Goal: Information Seeking & Learning: Check status

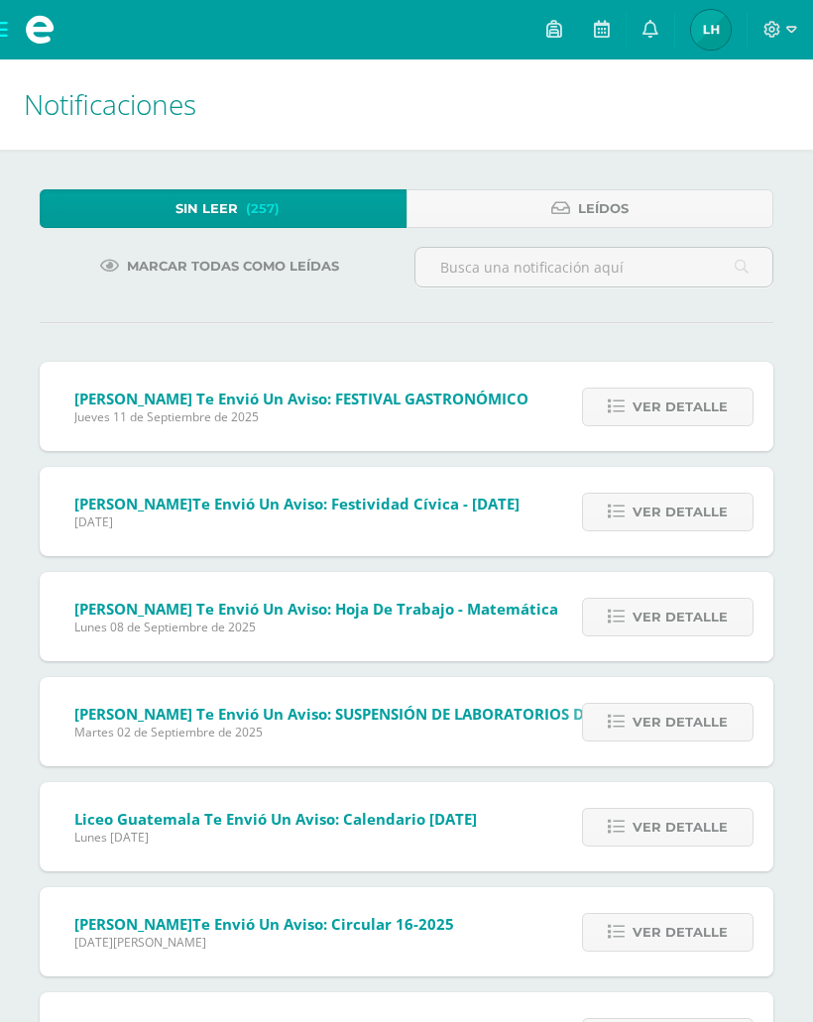
click at [643, 31] on icon at bounding box center [650, 29] width 16 height 18
click at [705, 46] on img at bounding box center [711, 30] width 40 height 40
click at [710, 41] on img at bounding box center [711, 30] width 40 height 40
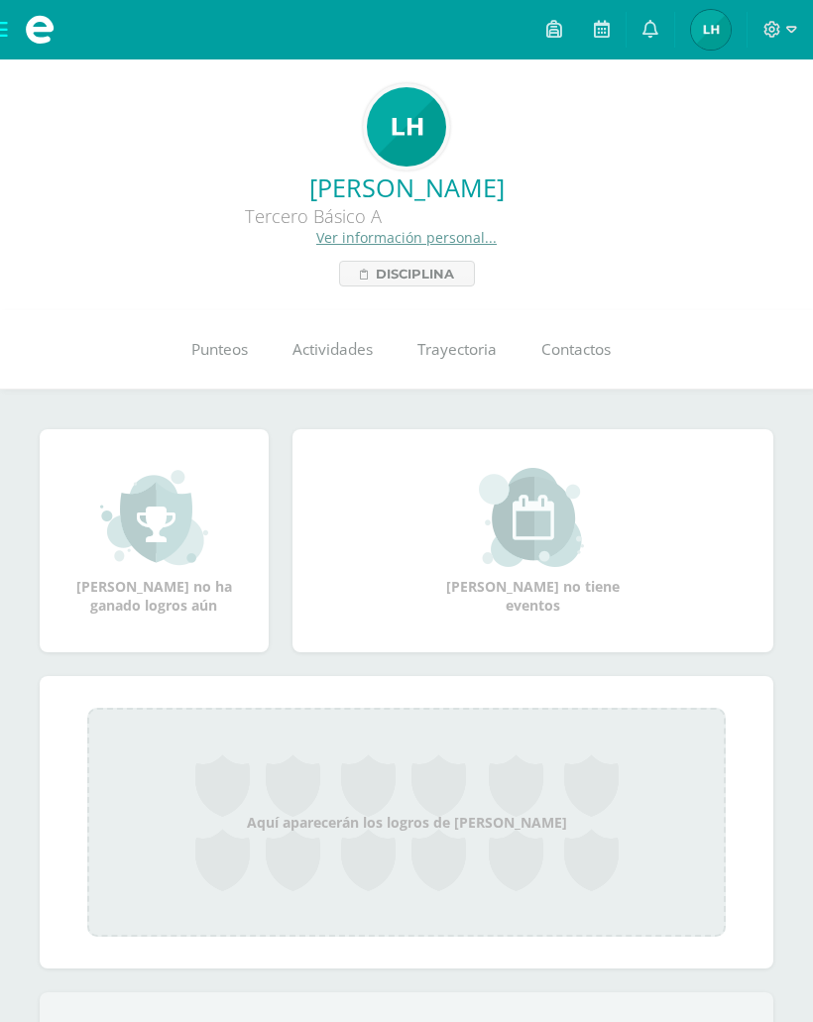
click at [195, 366] on link "Punteos" at bounding box center [219, 349] width 101 height 79
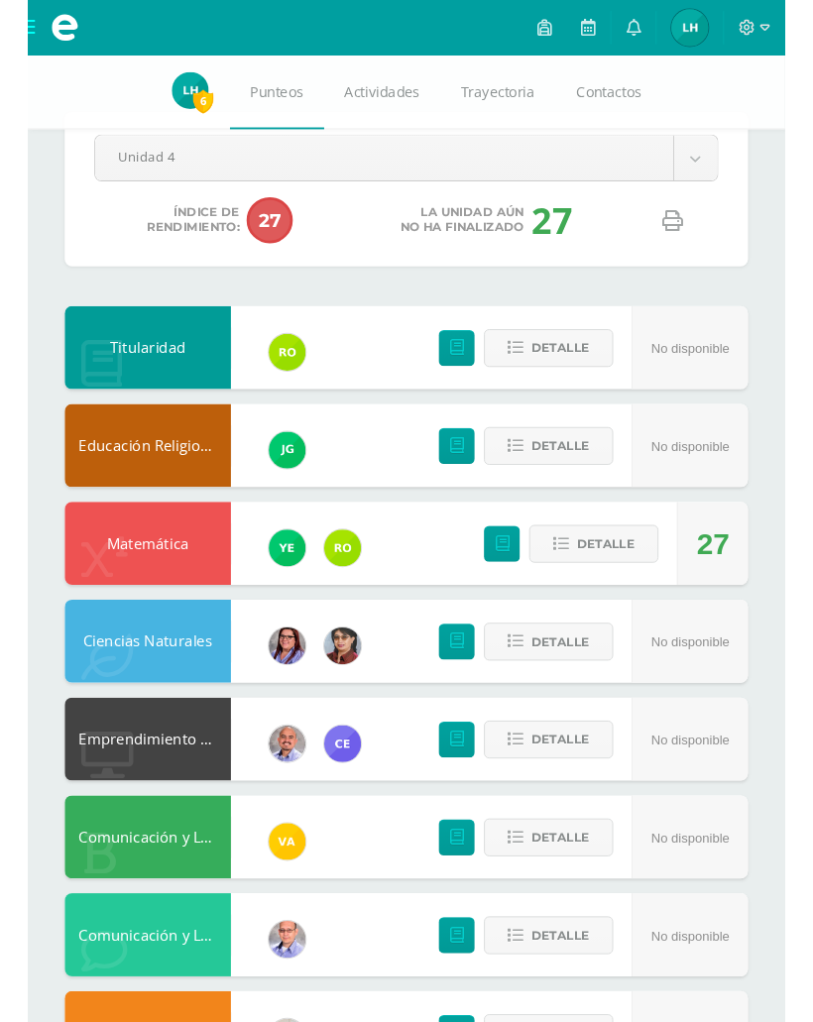
scroll to position [123, 0]
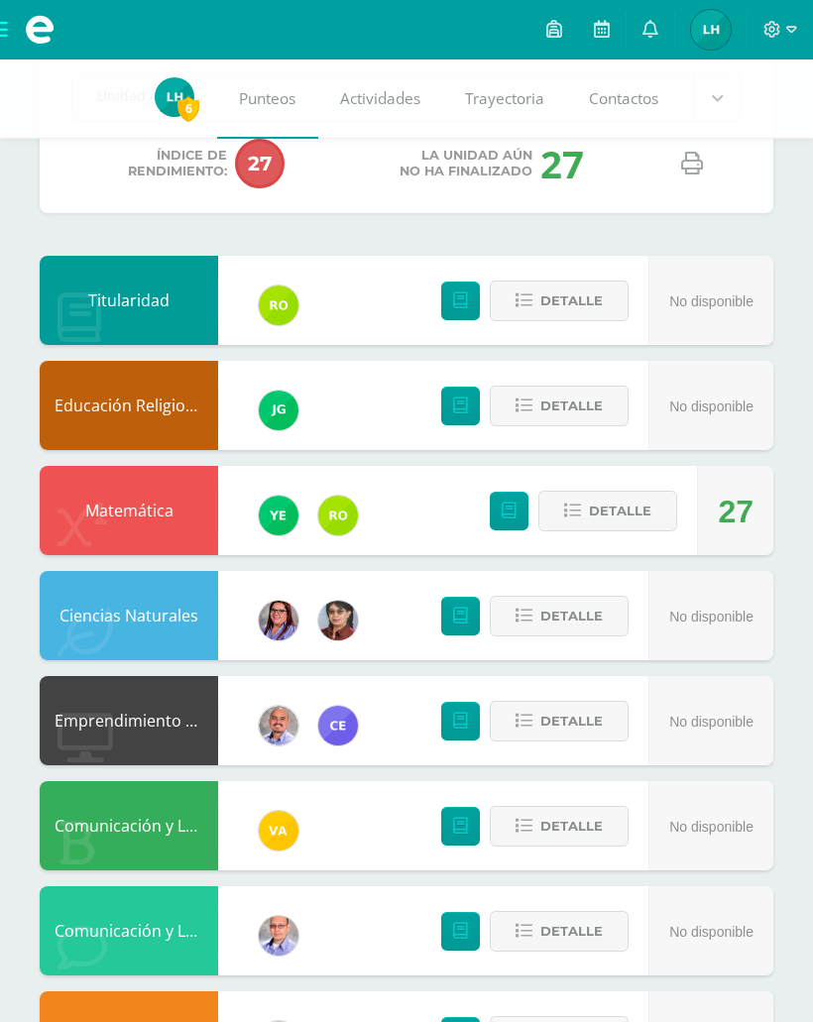
click at [653, 497] on button "Detalle" at bounding box center [607, 511] width 139 height 41
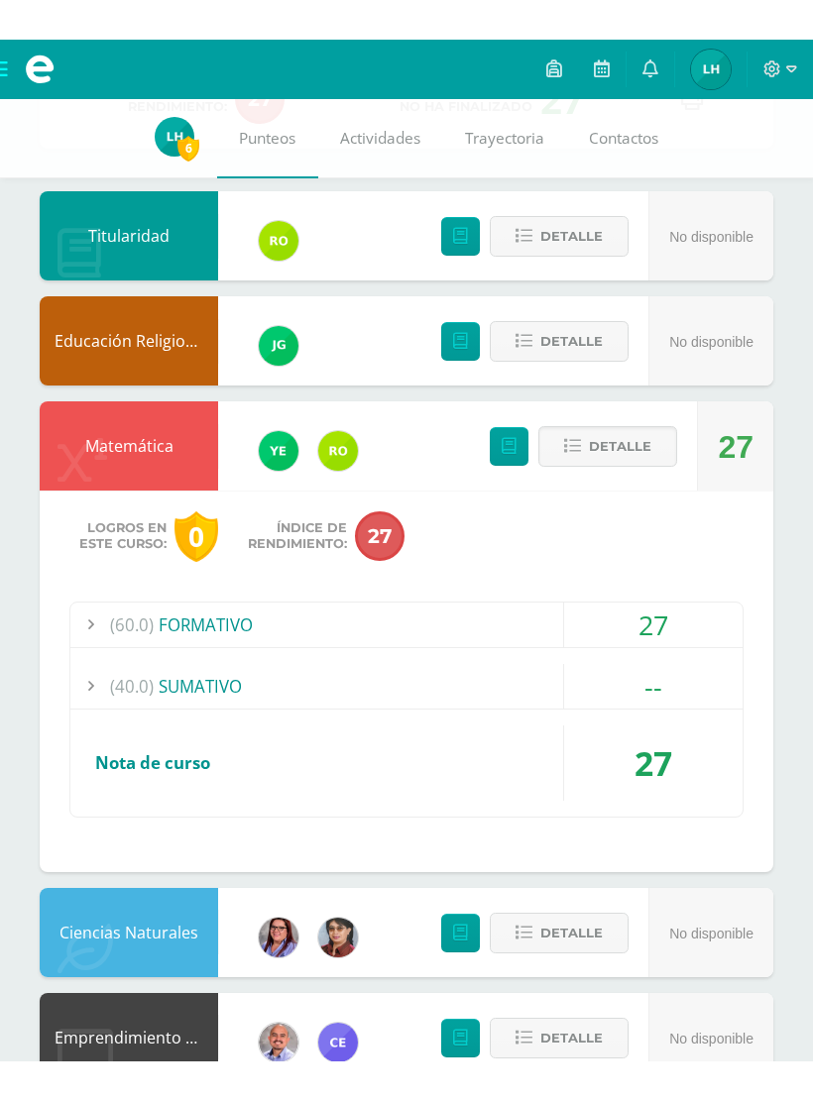
scroll to position [162, 0]
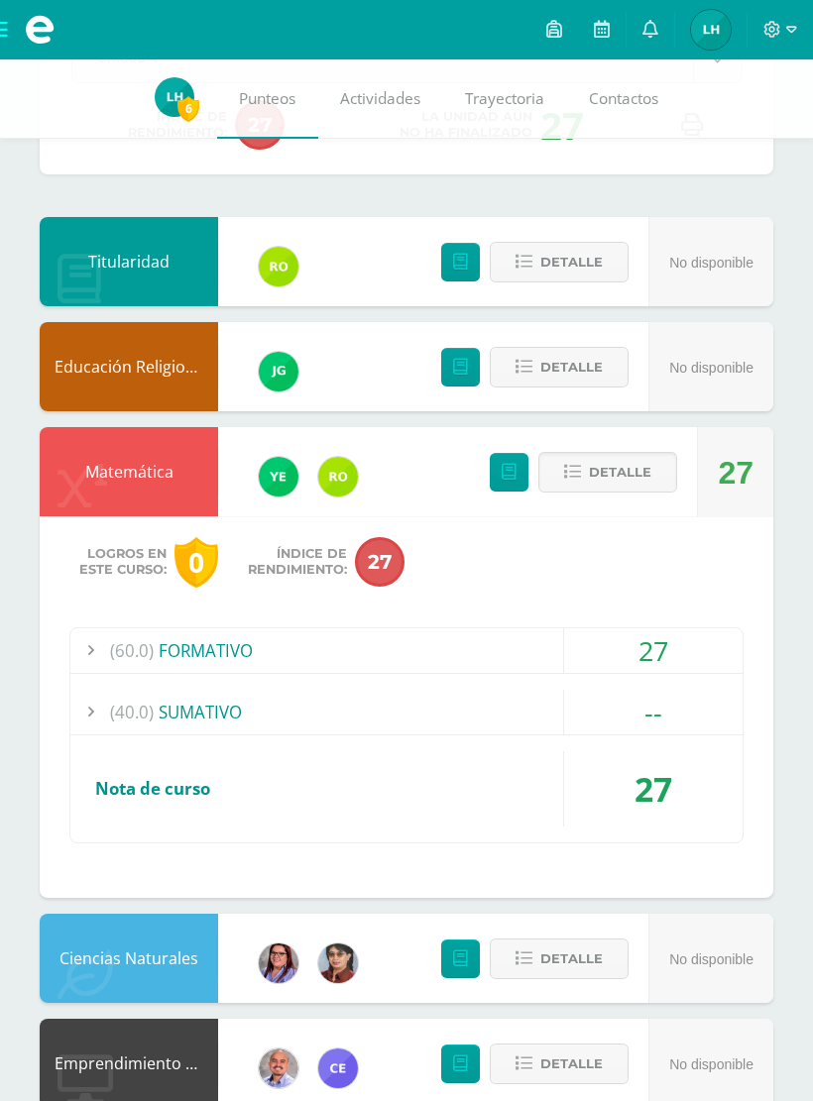
click at [511, 655] on div "(60.0) FORMATIVO" at bounding box center [406, 651] width 672 height 45
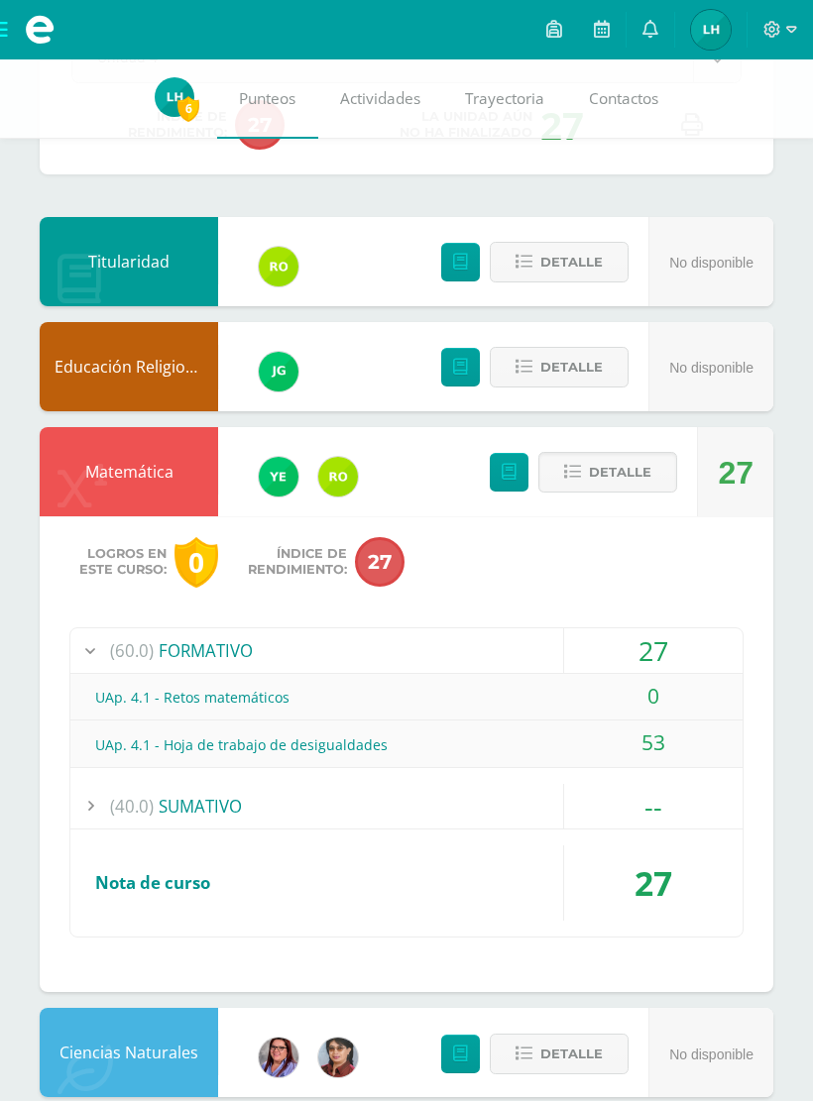
click at [547, 651] on div "(60.0) FORMATIVO" at bounding box center [406, 651] width 672 height 45
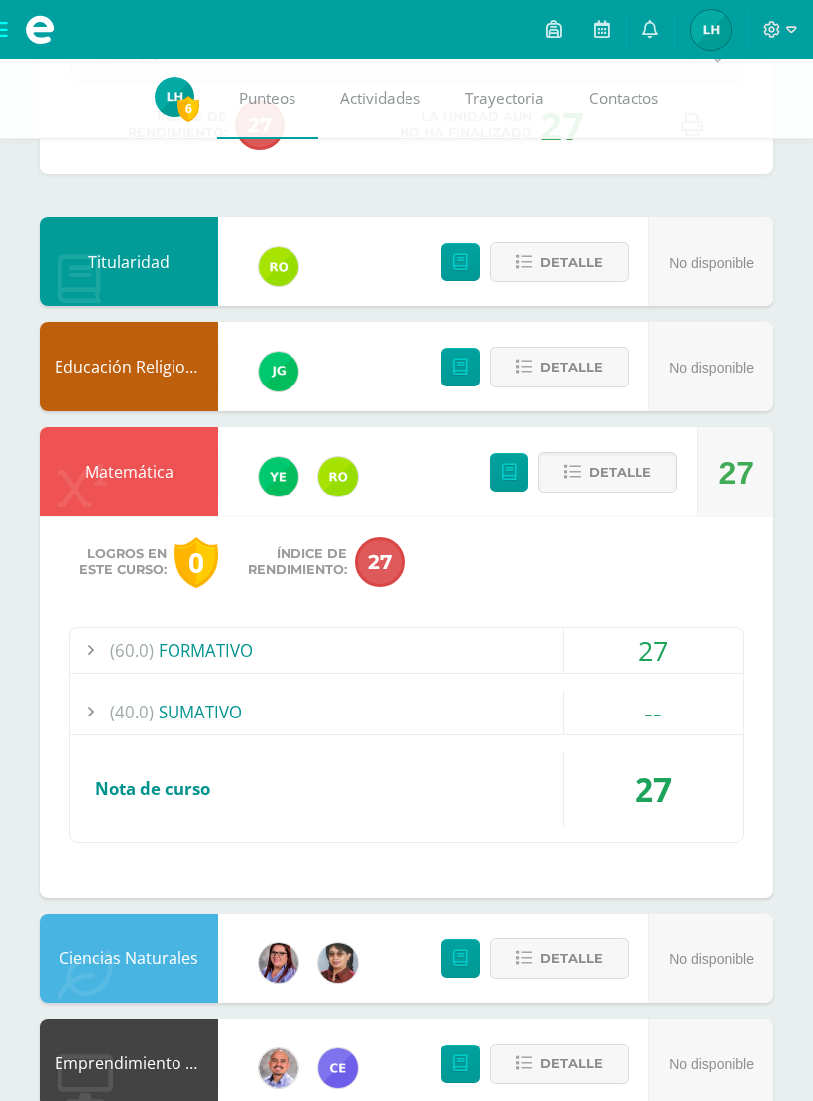
click at [545, 650] on div "(60.0) FORMATIVO" at bounding box center [406, 651] width 672 height 45
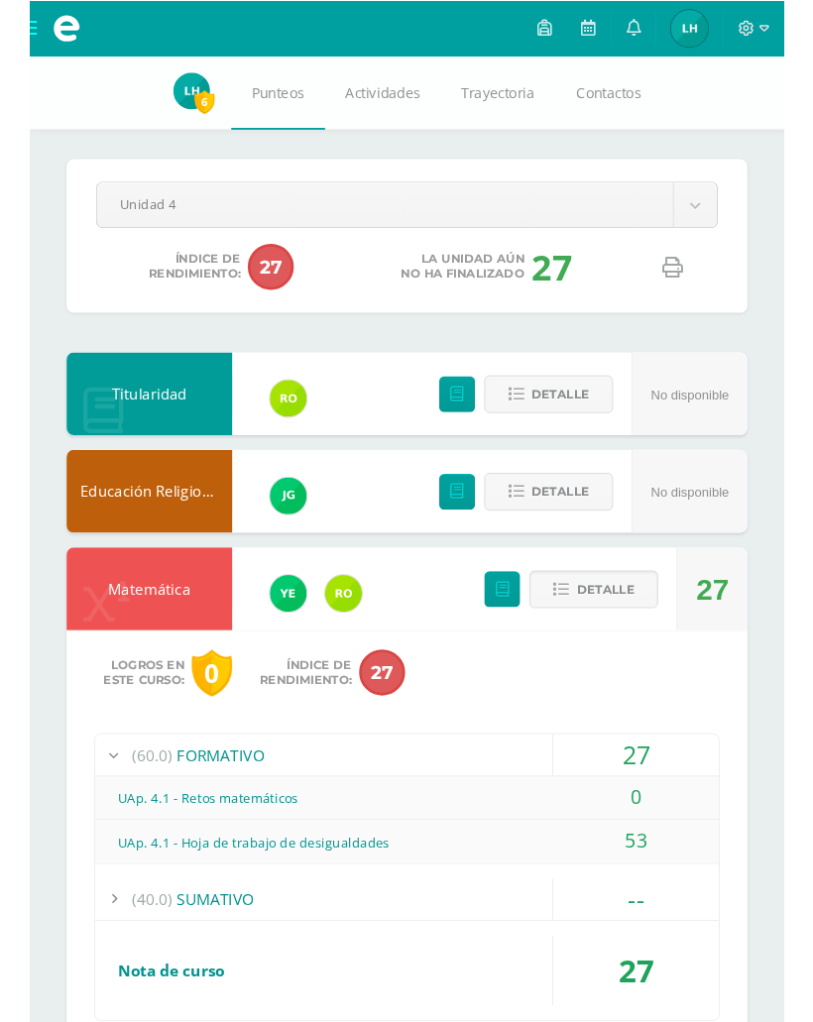
scroll to position [79, 0]
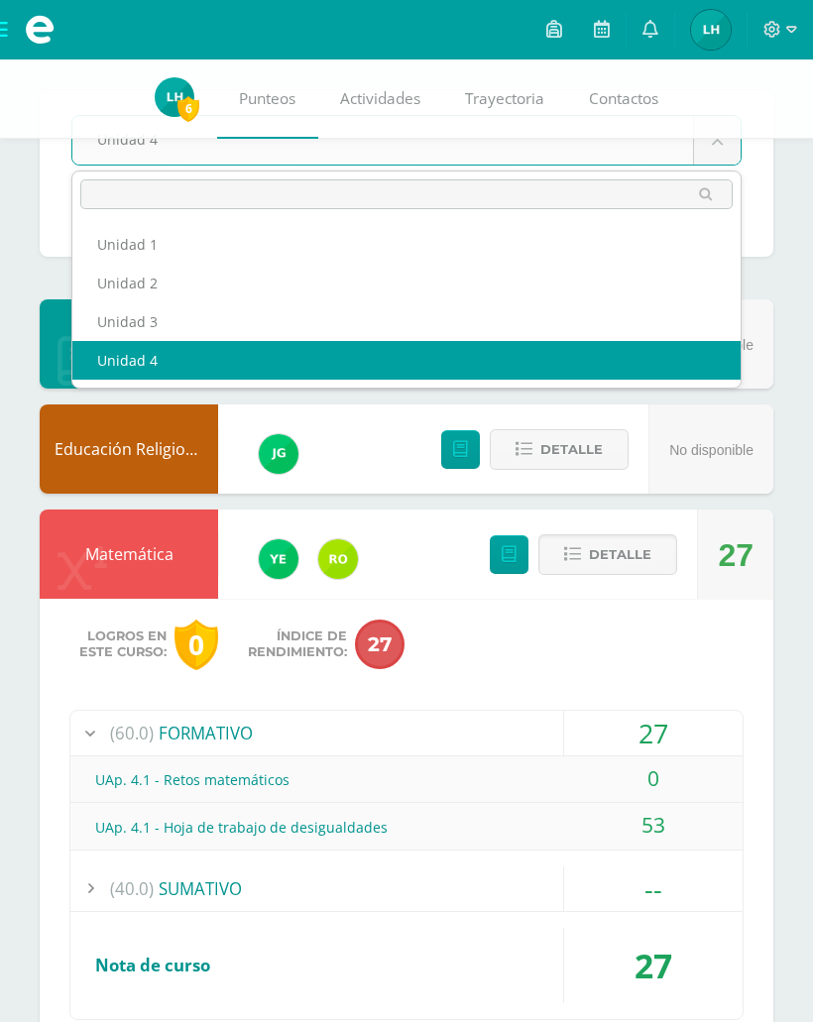
select select "Unidad 3"
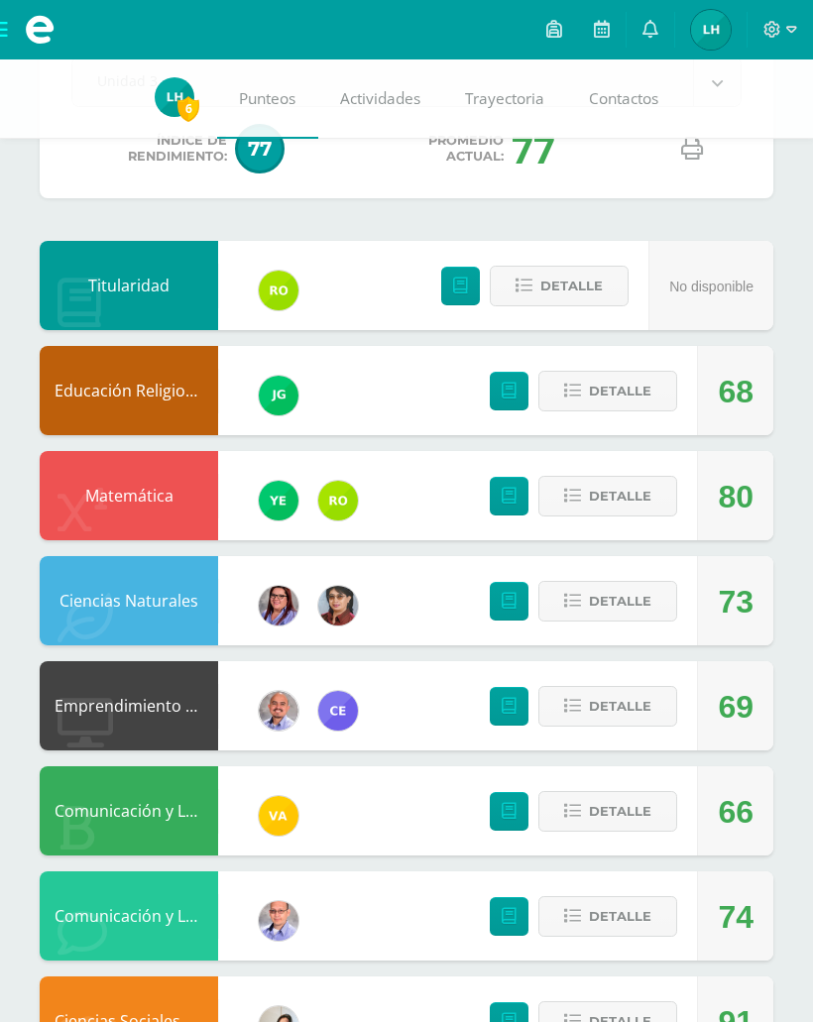
scroll to position [129, 0]
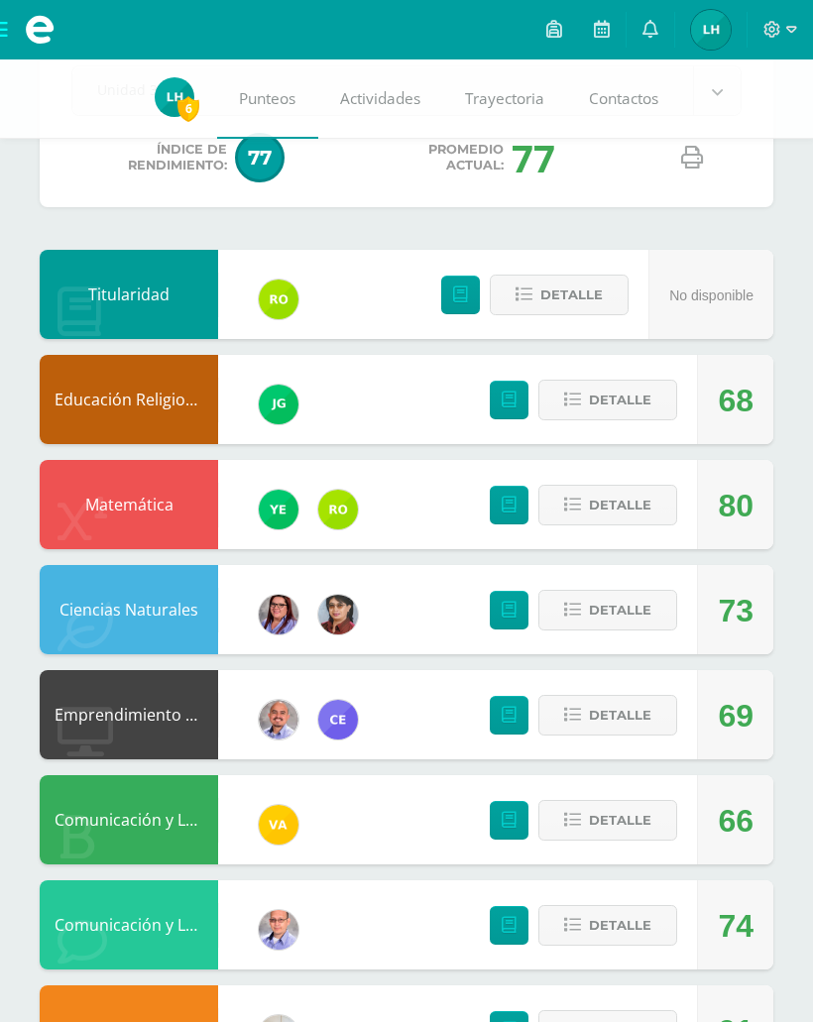
click at [695, 164] on icon at bounding box center [692, 158] width 22 height 22
